Goal: Task Accomplishment & Management: Use online tool/utility

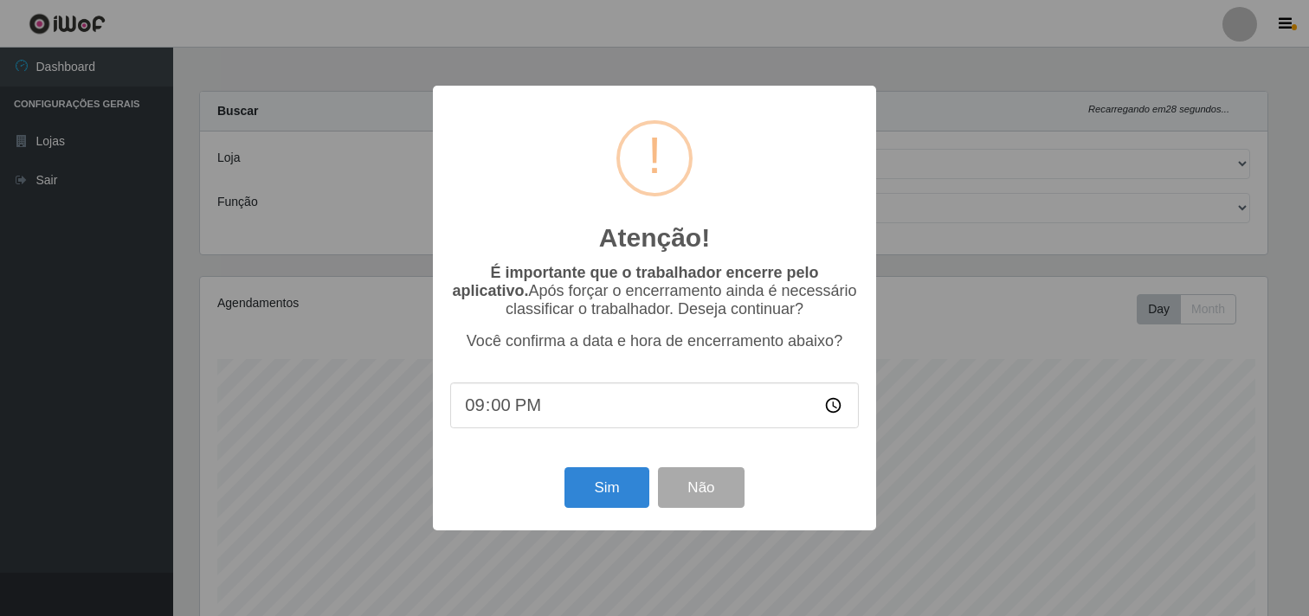
select select "514"
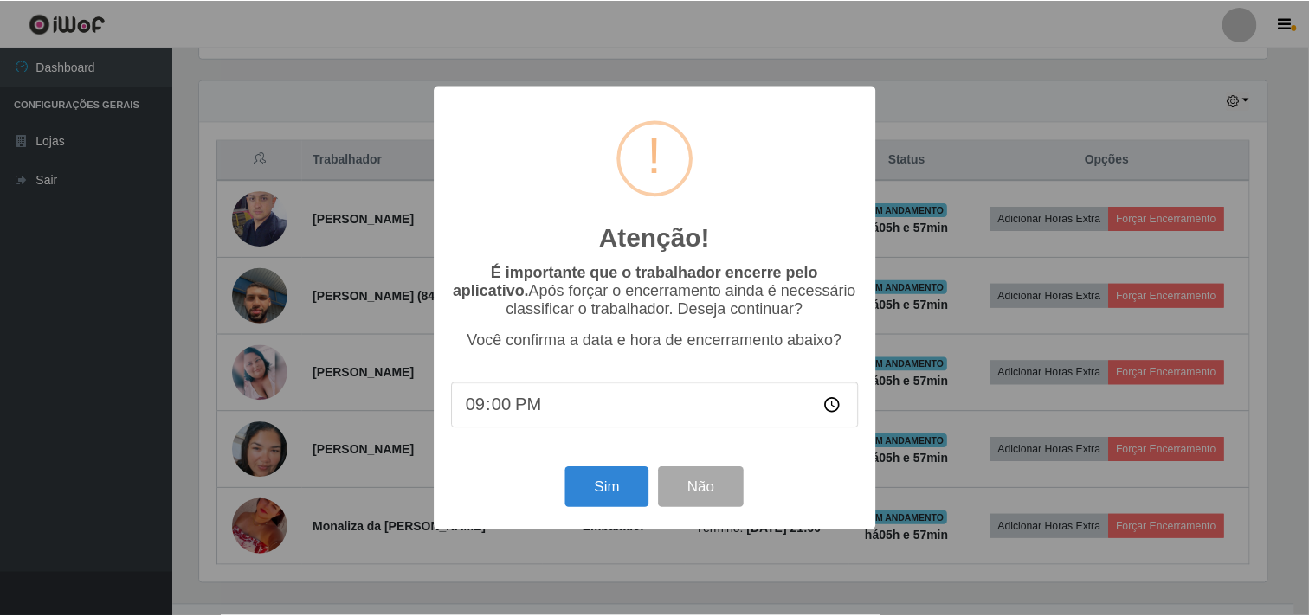
scroll to position [358, 1071]
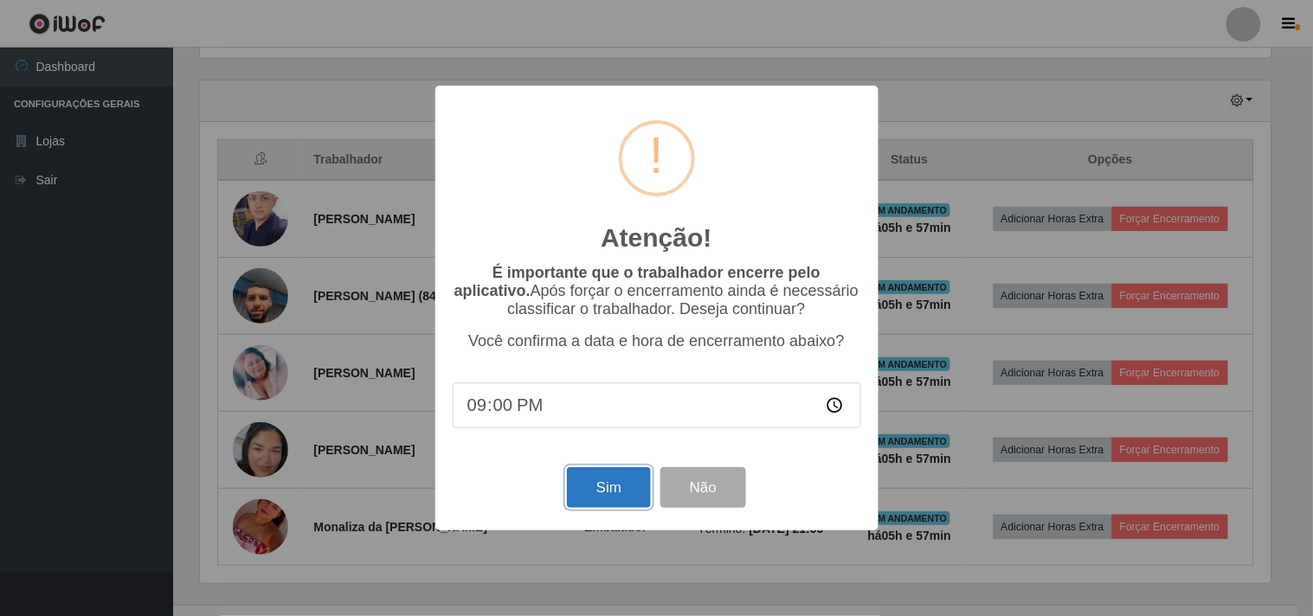
click at [607, 497] on button "Sim" at bounding box center [609, 488] width 84 height 41
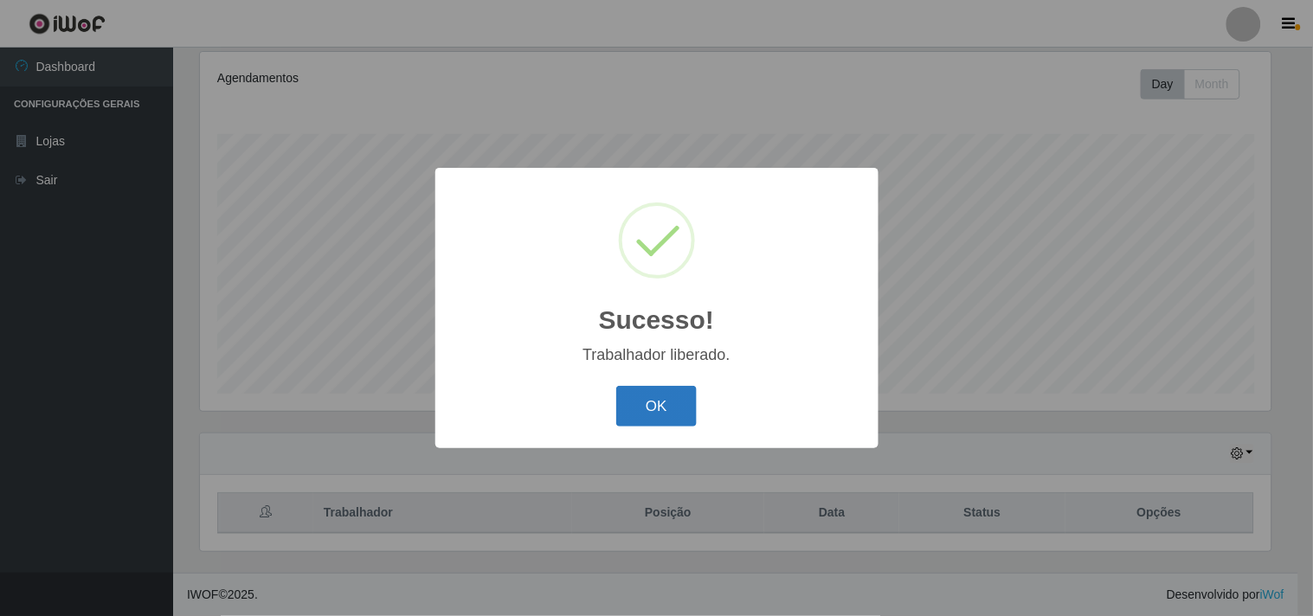
click at [647, 422] on button "OK" at bounding box center [656, 406] width 81 height 41
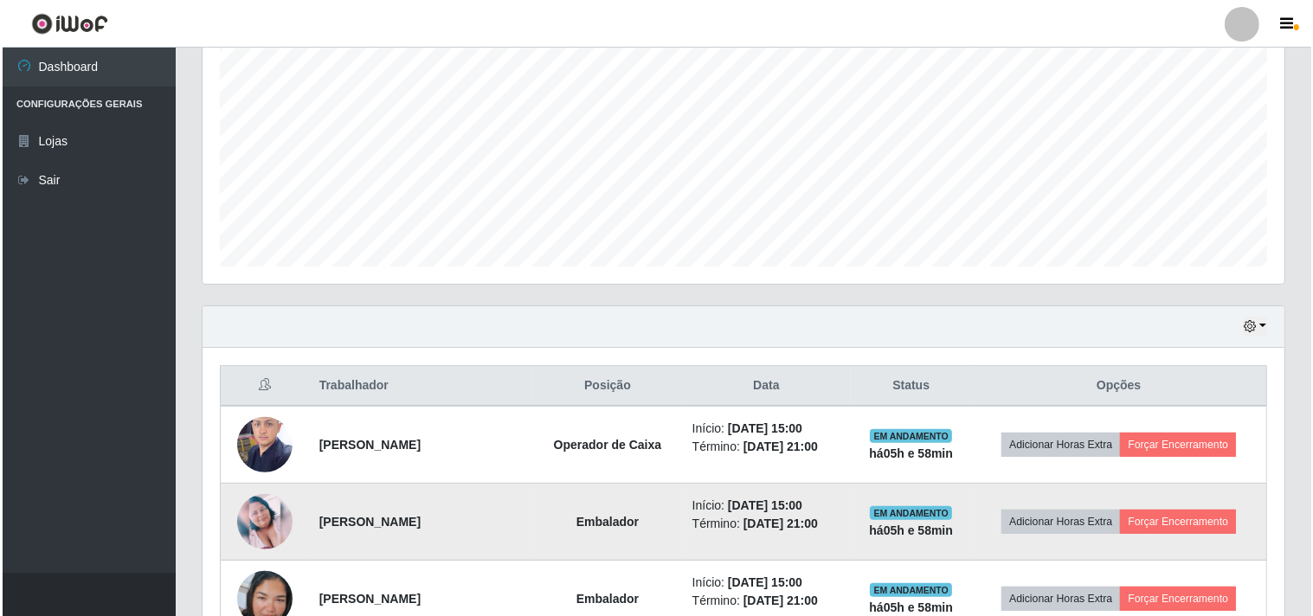
scroll to position [533, 0]
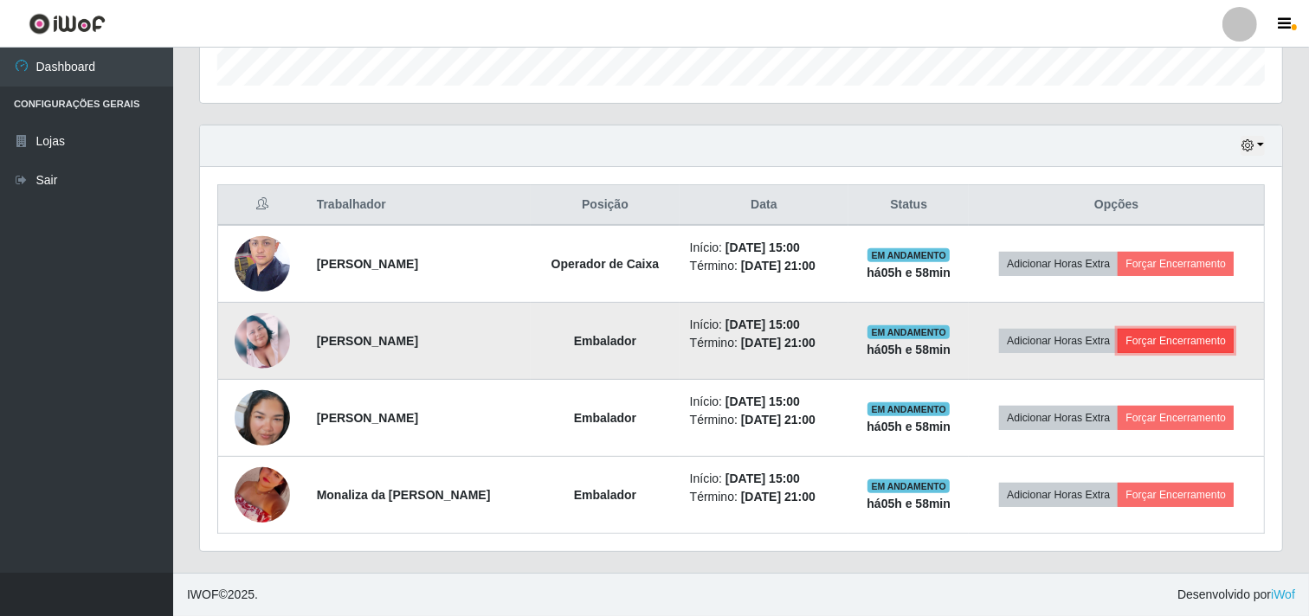
click at [1181, 336] on button "Forçar Encerramento" at bounding box center [1176, 341] width 116 height 24
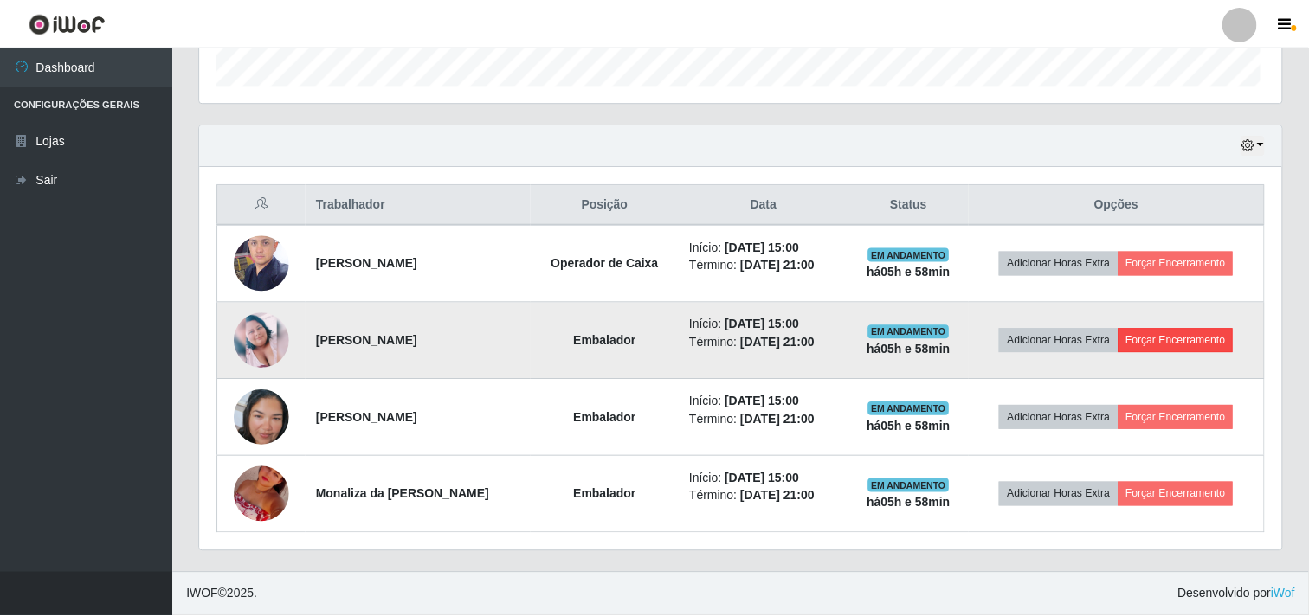
scroll to position [358, 1071]
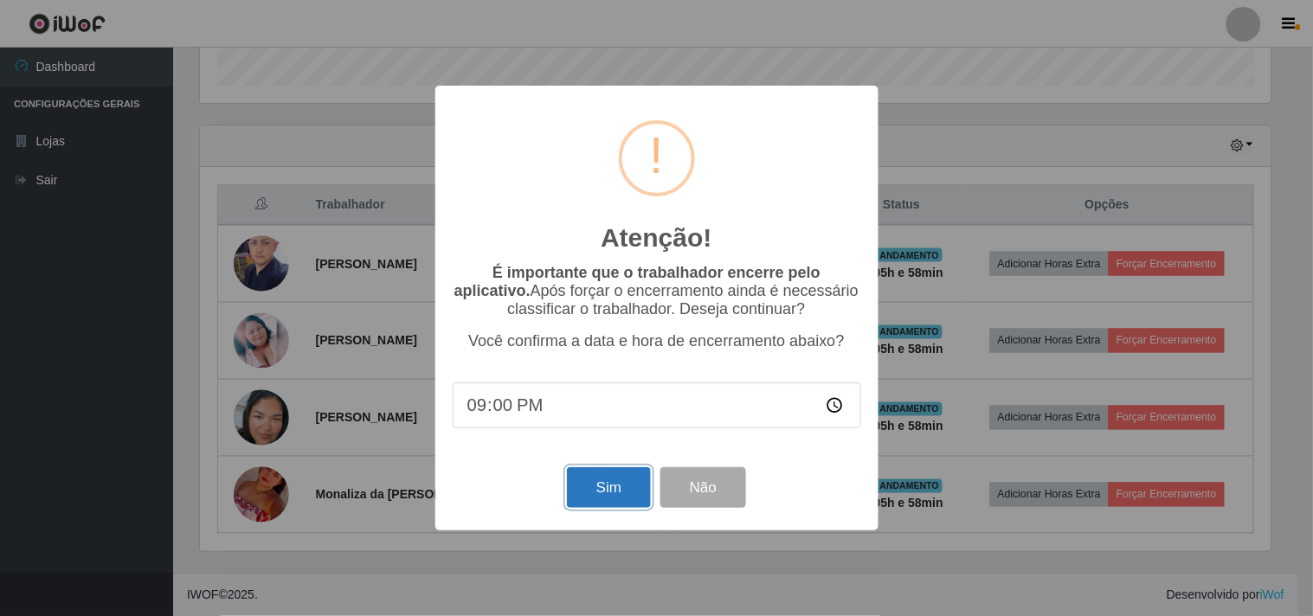
click at [602, 498] on button "Sim" at bounding box center [609, 488] width 84 height 41
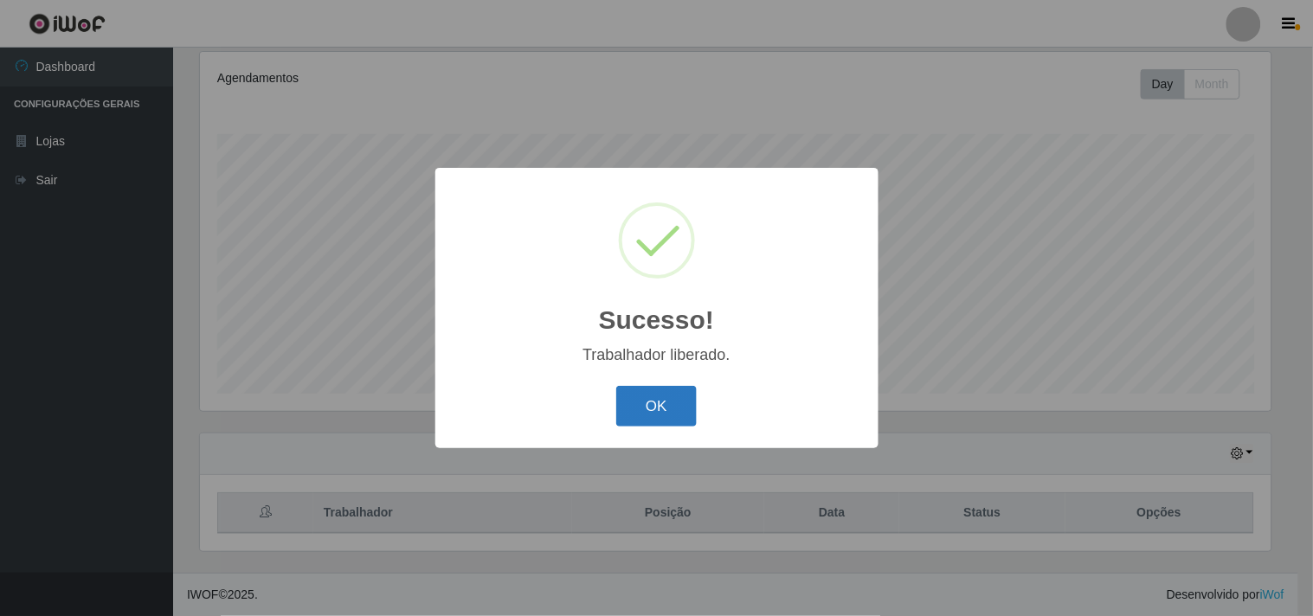
click at [649, 403] on button "OK" at bounding box center [656, 406] width 81 height 41
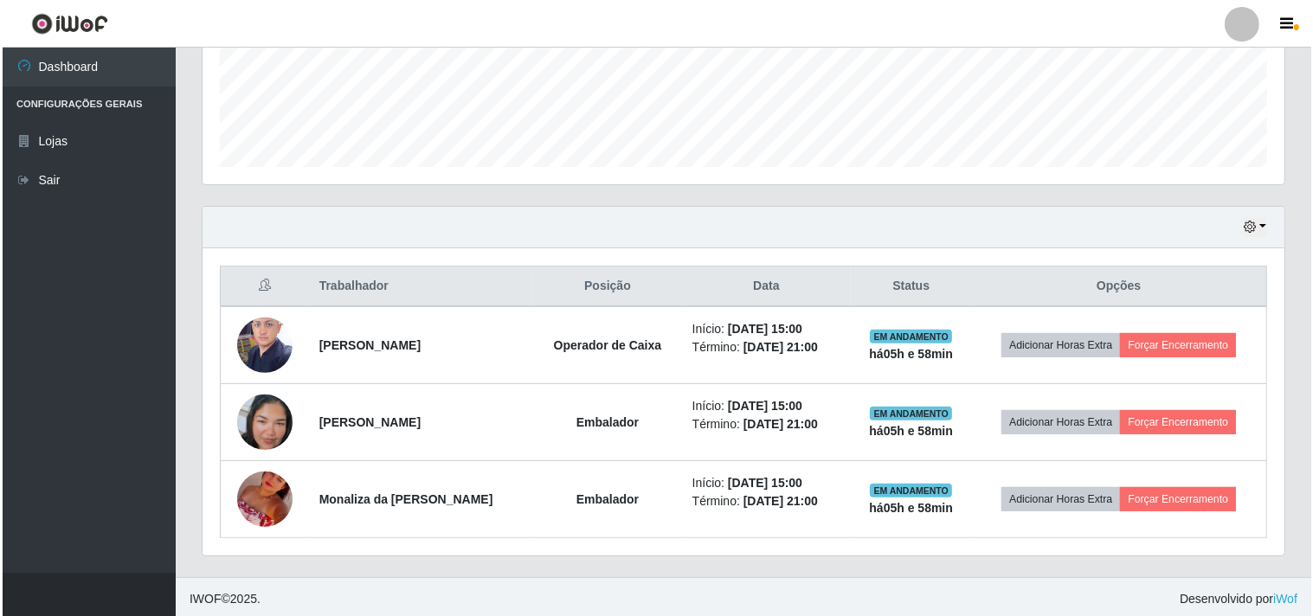
scroll to position [456, 0]
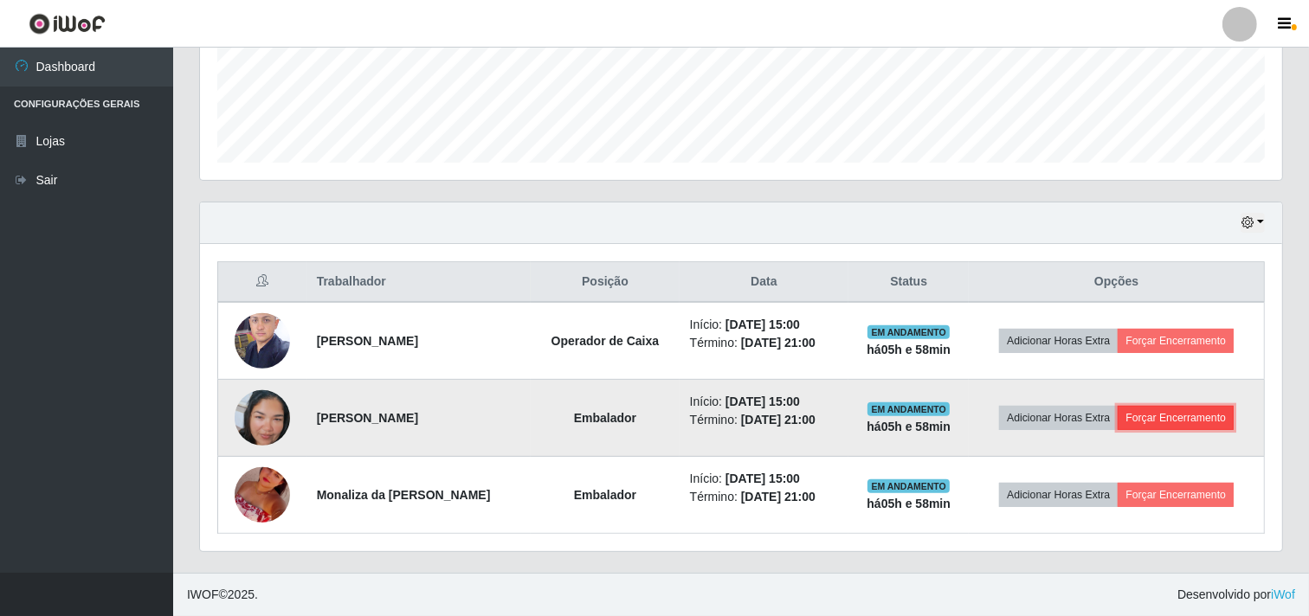
click at [1178, 425] on button "Forçar Encerramento" at bounding box center [1176, 418] width 116 height 24
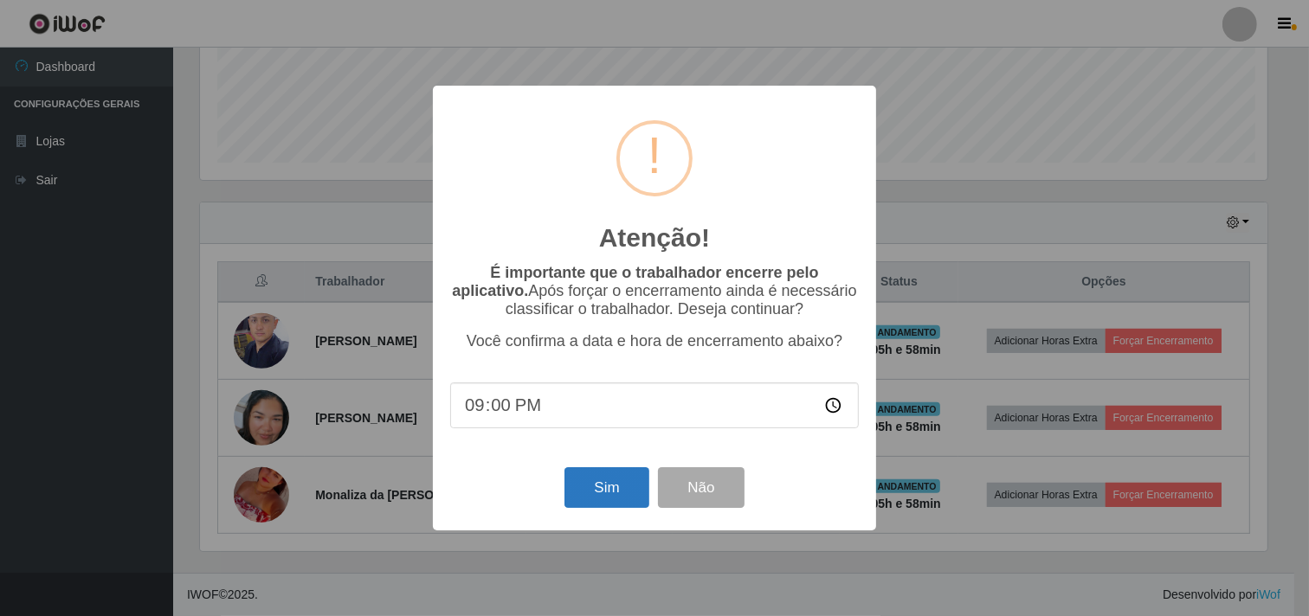
scroll to position [358, 1071]
click at [620, 497] on button "Sim" at bounding box center [609, 488] width 84 height 41
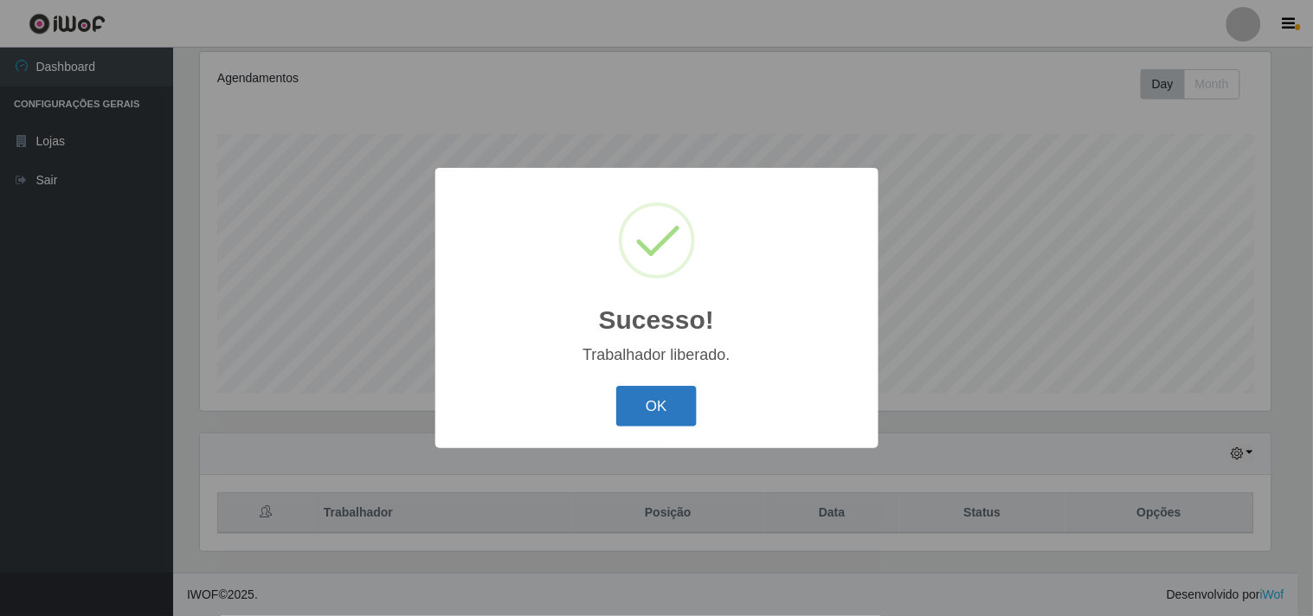
click at [673, 403] on button "OK" at bounding box center [656, 406] width 81 height 41
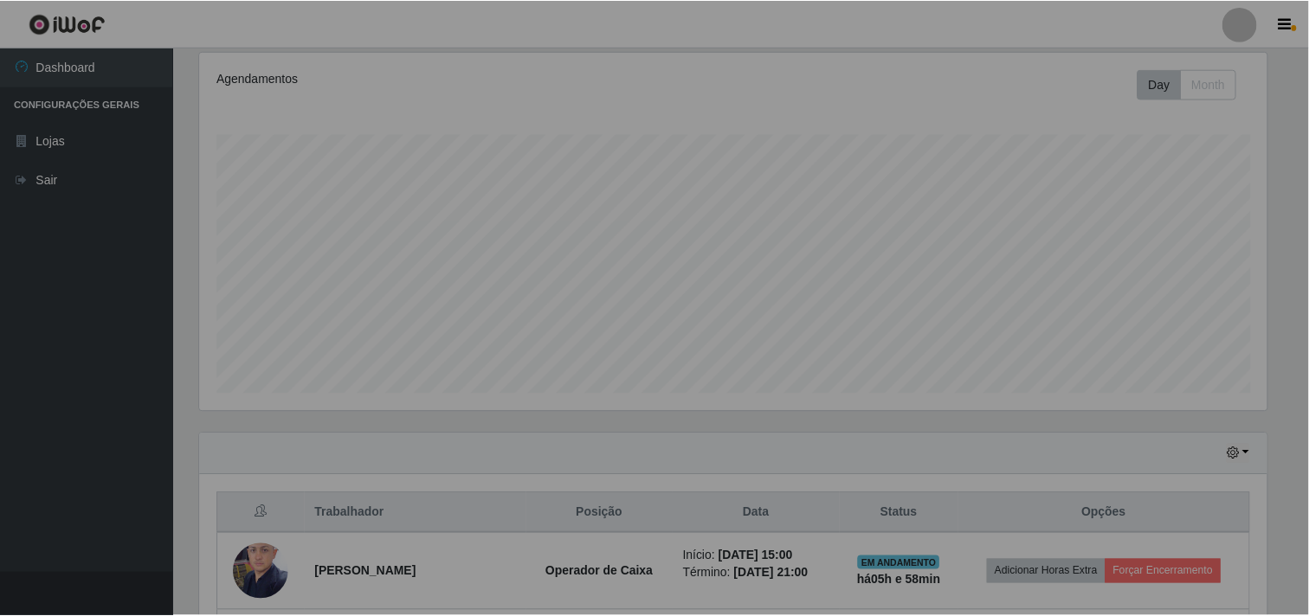
scroll to position [0, 0]
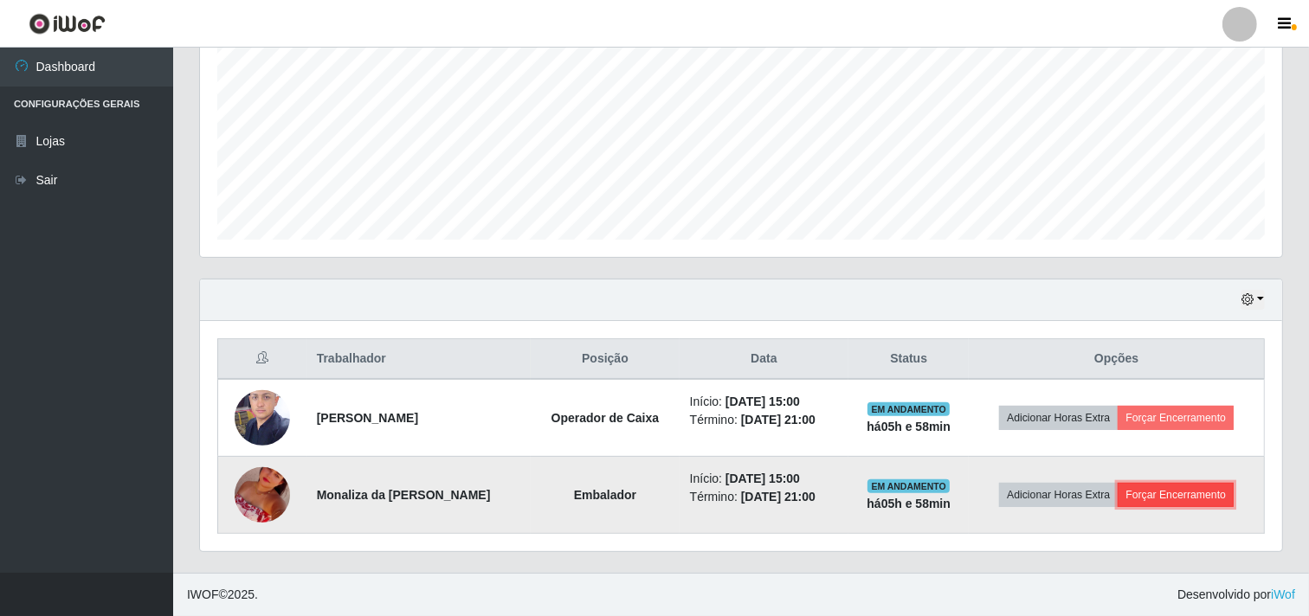
click at [1170, 488] on button "Forçar Encerramento" at bounding box center [1176, 495] width 116 height 24
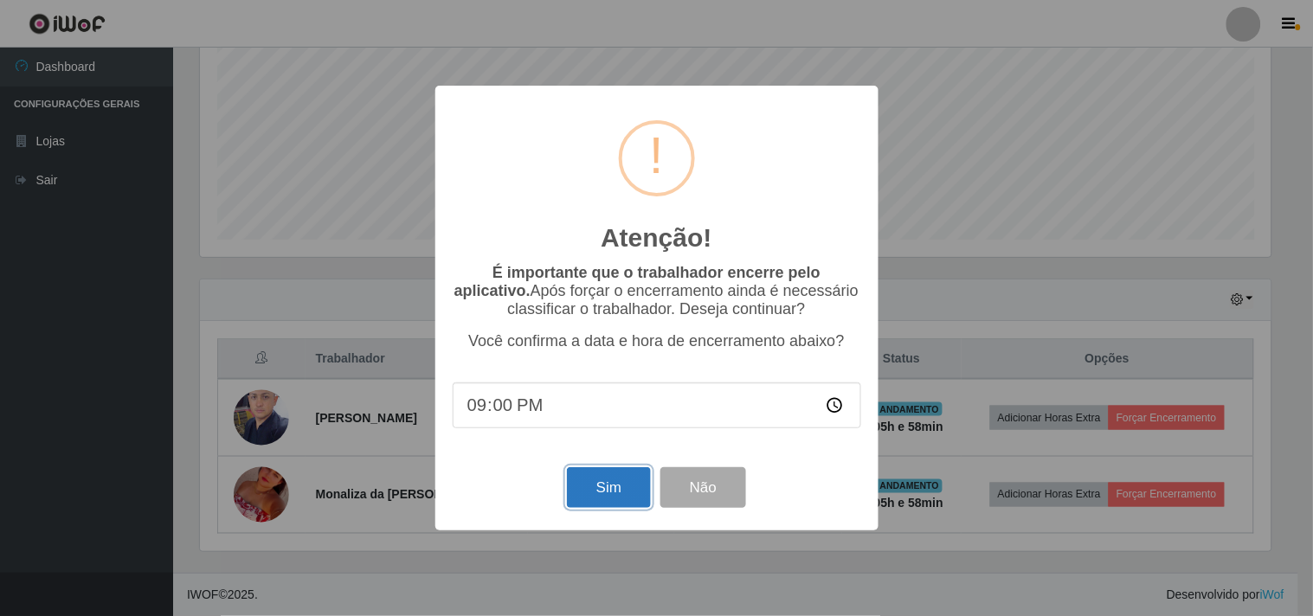
click at [599, 476] on button "Sim" at bounding box center [609, 488] width 84 height 41
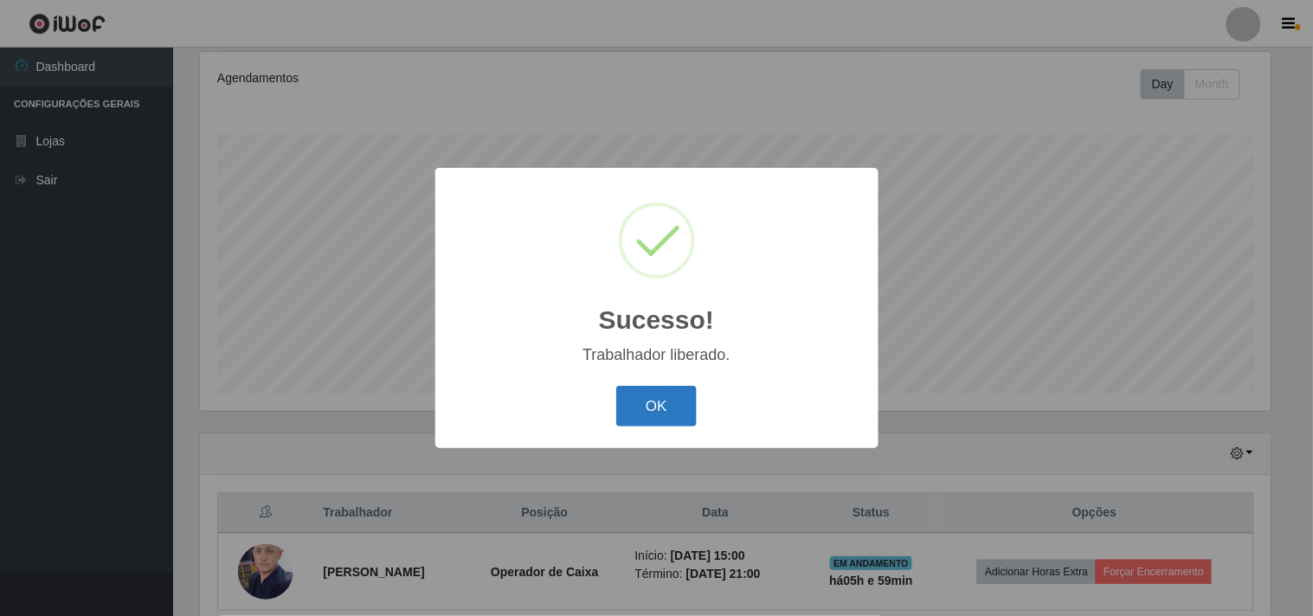
click at [642, 390] on button "OK" at bounding box center [656, 406] width 81 height 41
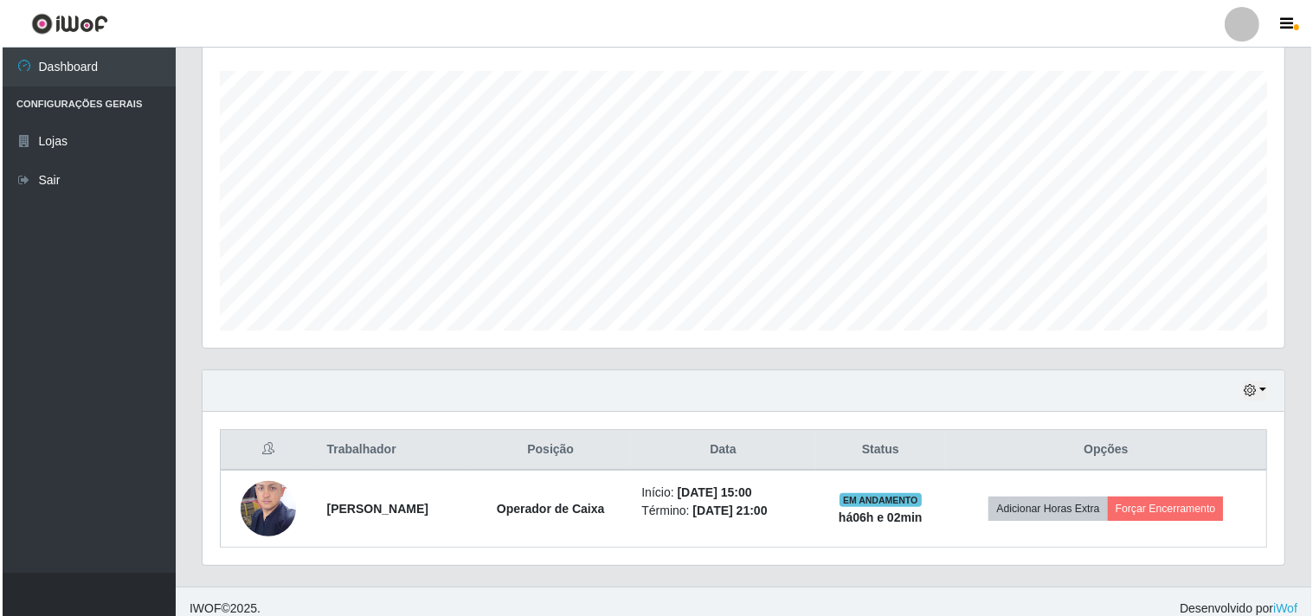
scroll to position [301, 0]
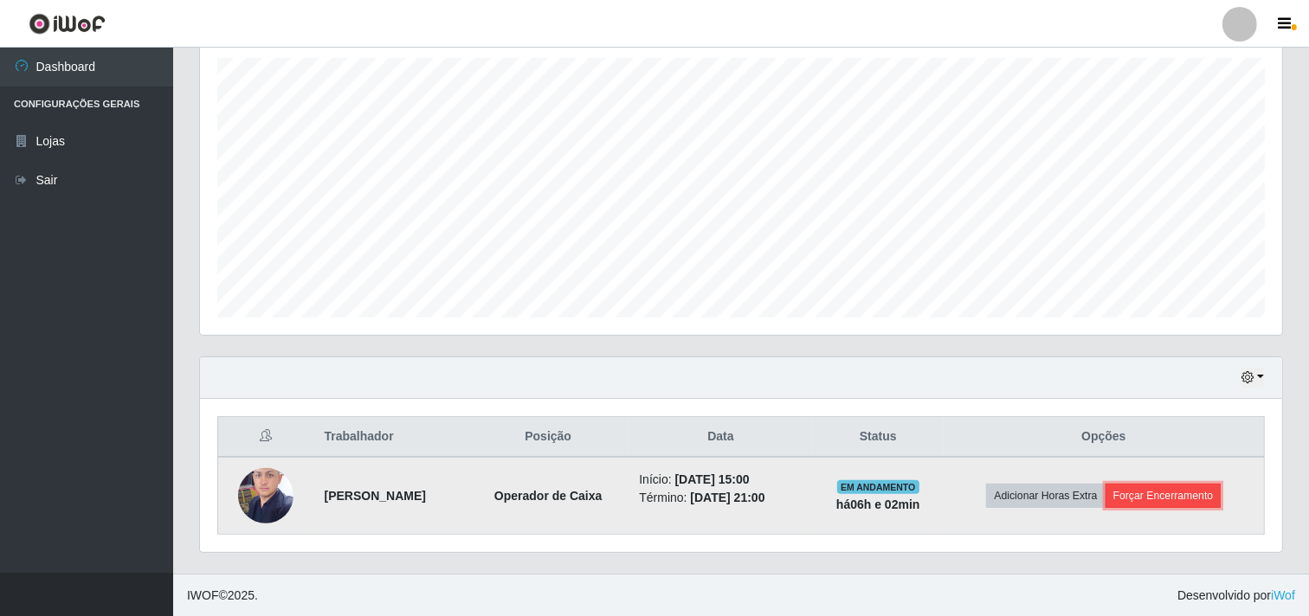
click at [1212, 492] on button "Forçar Encerramento" at bounding box center [1164, 496] width 116 height 24
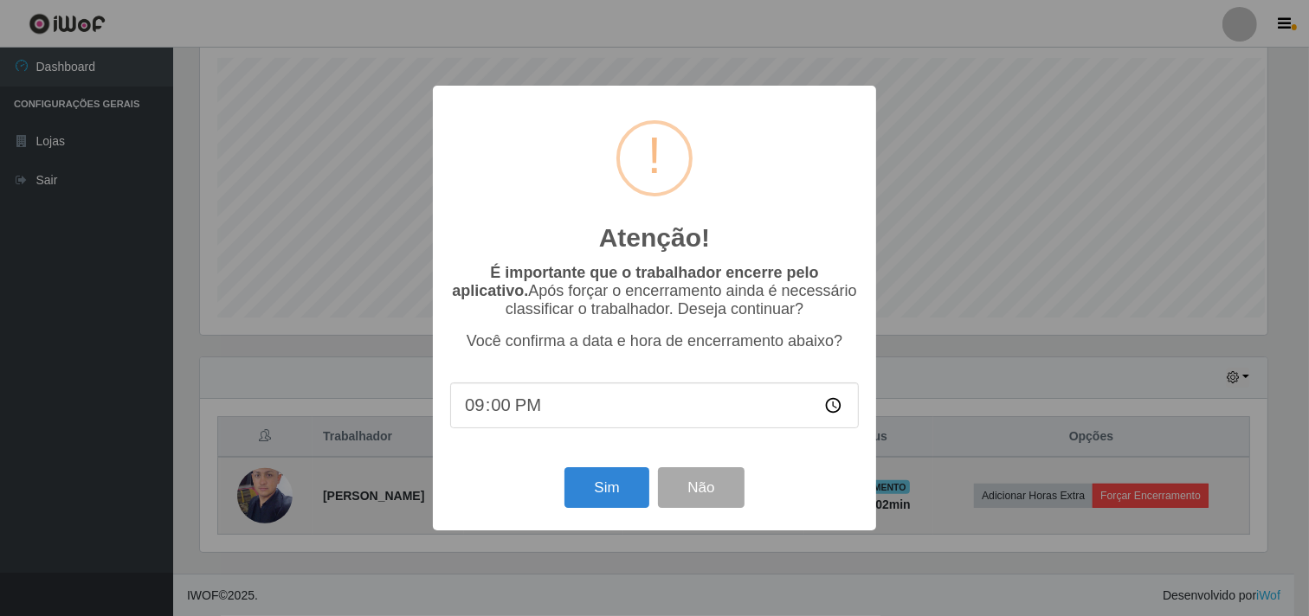
scroll to position [358, 1071]
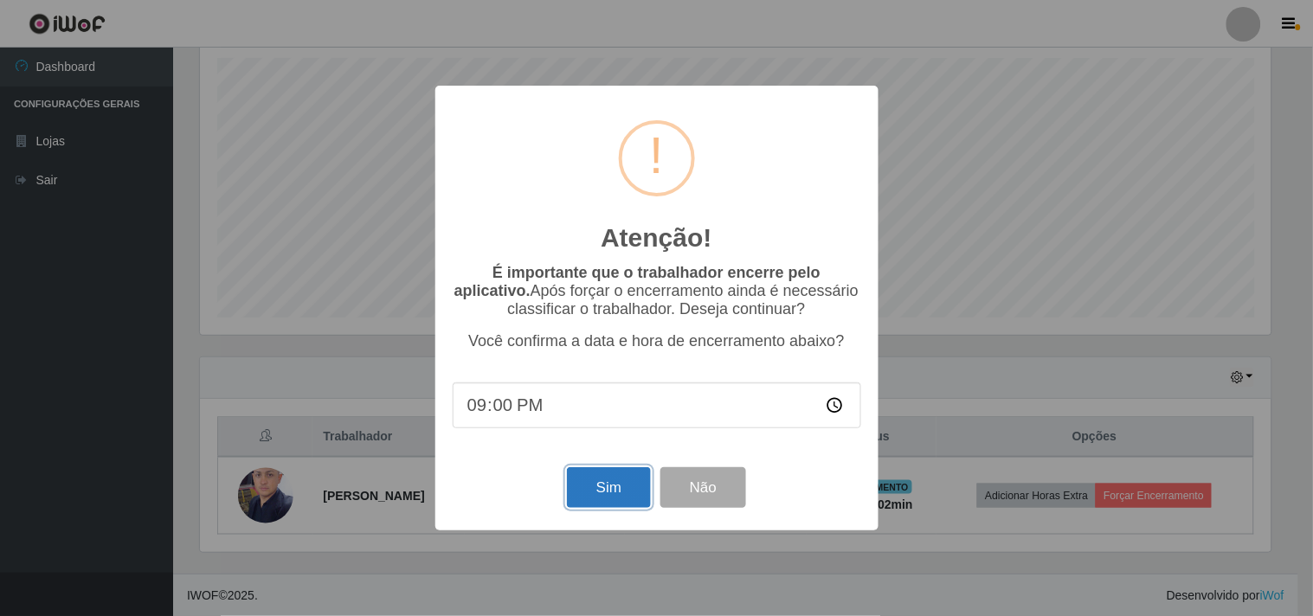
click at [641, 474] on button "Sim" at bounding box center [609, 488] width 84 height 41
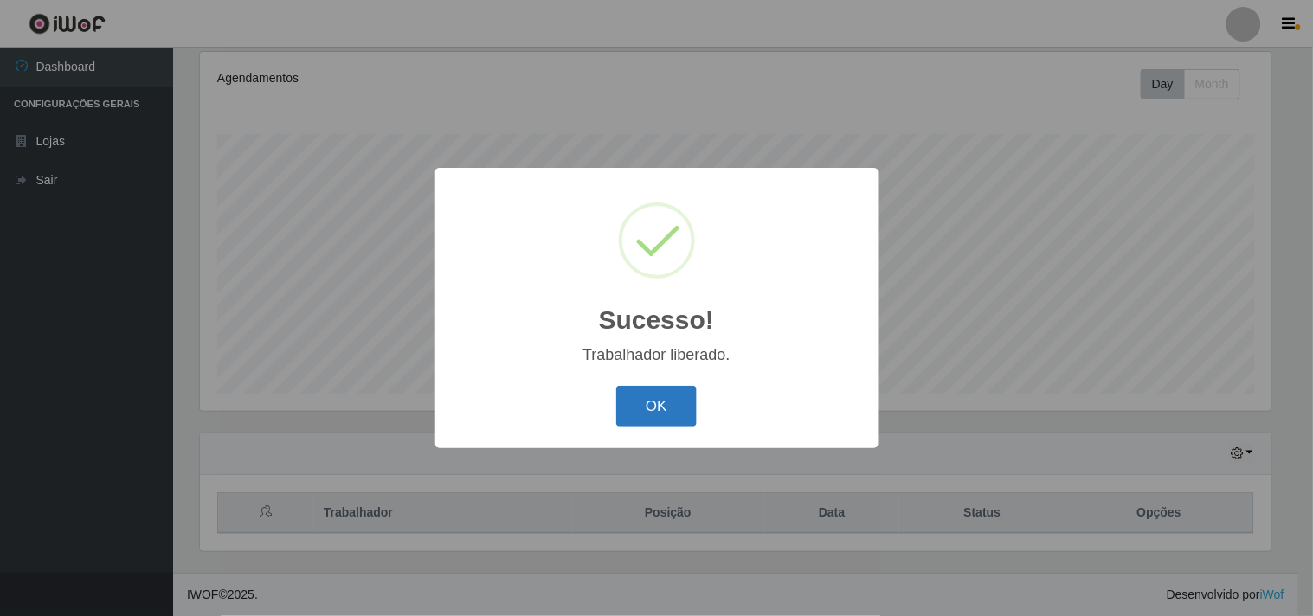
click at [671, 422] on button "OK" at bounding box center [656, 406] width 81 height 41
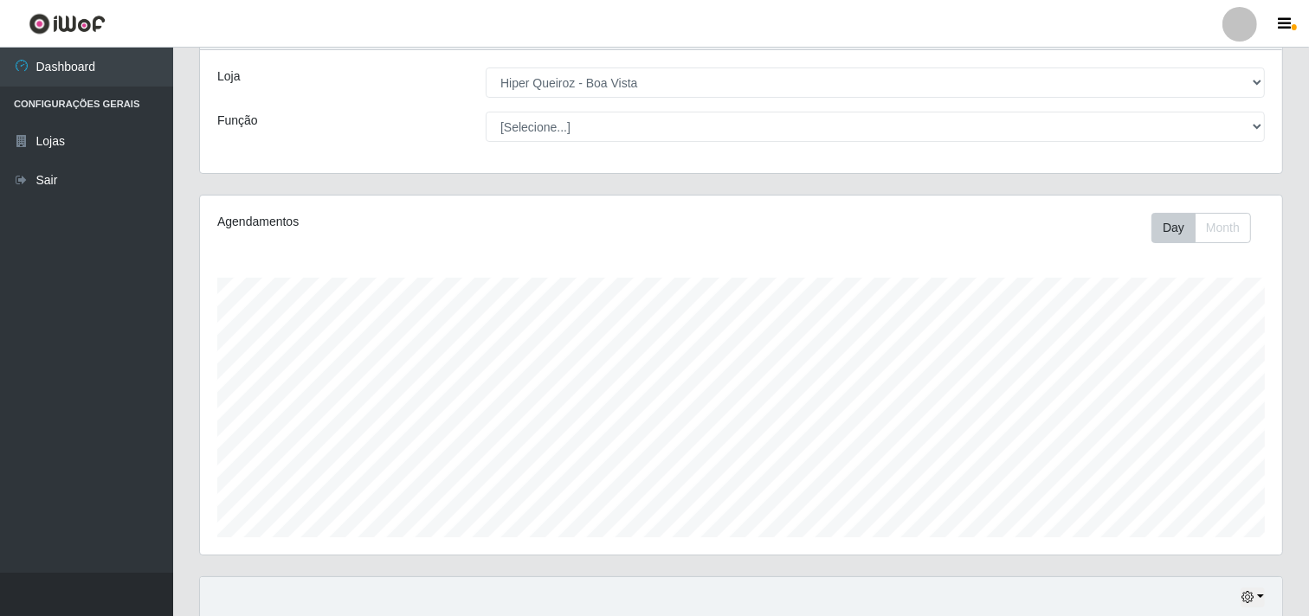
scroll to position [0, 0]
